Goal: Find specific page/section: Find specific page/section

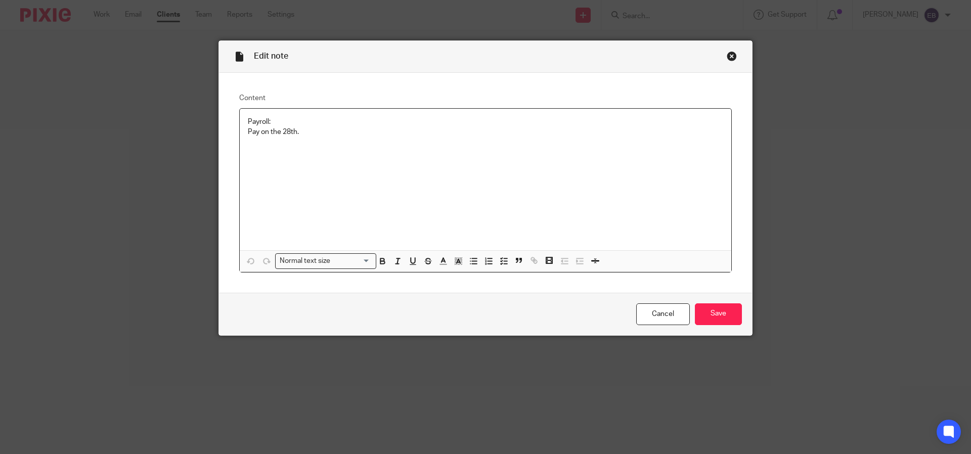
click at [738, 65] on div "Edit note" at bounding box center [485, 57] width 533 height 32
click at [732, 58] on div "Close this dialog window" at bounding box center [732, 56] width 10 height 10
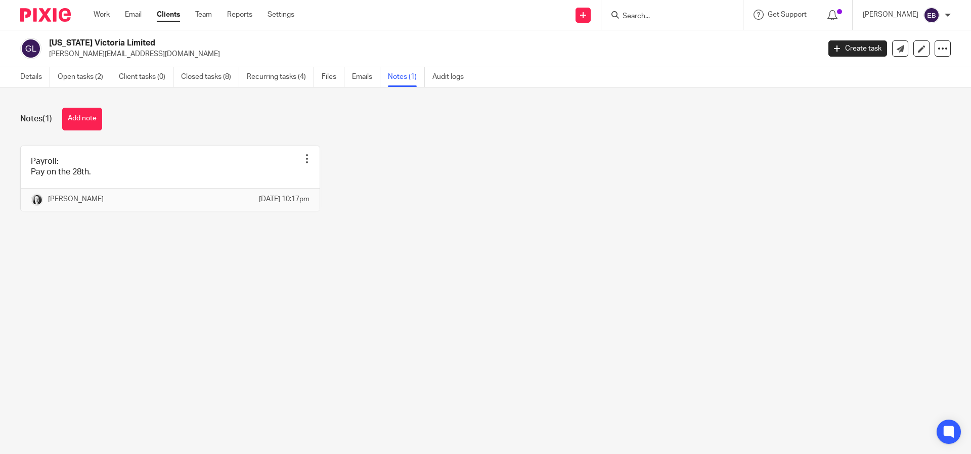
click at [675, 18] on input "Search" at bounding box center [667, 16] width 91 height 9
type input "Jump"
click at [691, 41] on link at bounding box center [682, 39] width 125 height 15
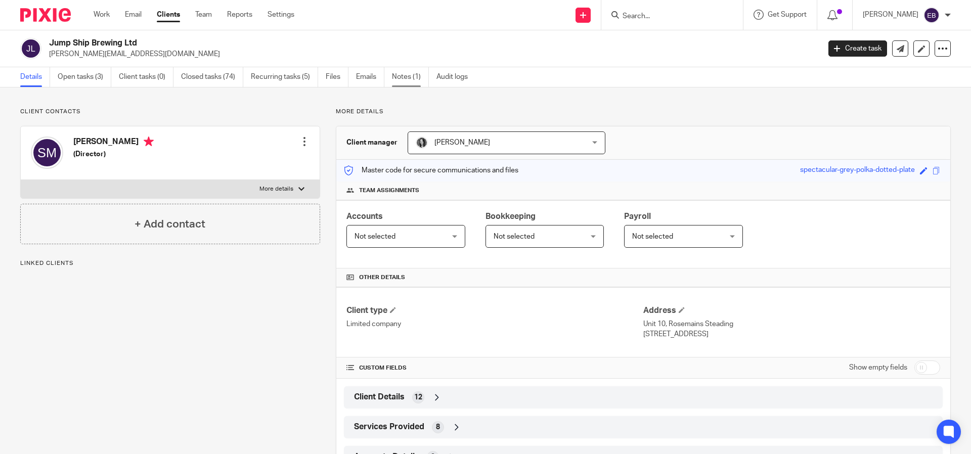
click at [397, 74] on link "Notes (1)" at bounding box center [410, 77] width 37 height 20
